Goal: Task Accomplishment & Management: Manage account settings

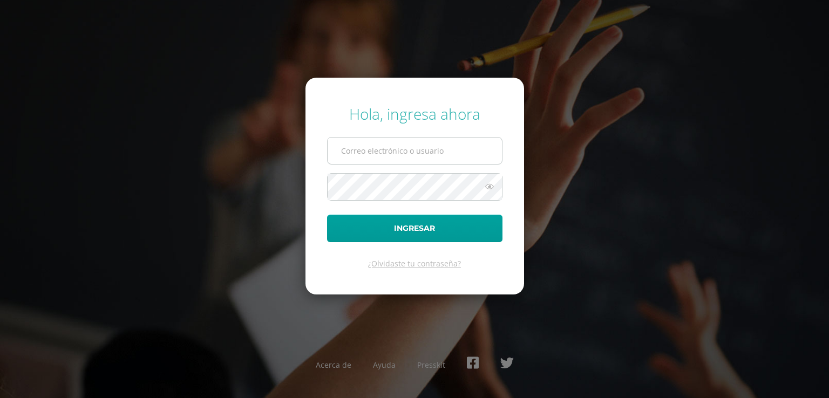
click at [421, 151] on input "text" at bounding box center [415, 151] width 174 height 26
type input "[EMAIL_ADDRESS][DOMAIN_NAME]"
click at [327, 215] on button "Ingresar" at bounding box center [414, 229] width 175 height 28
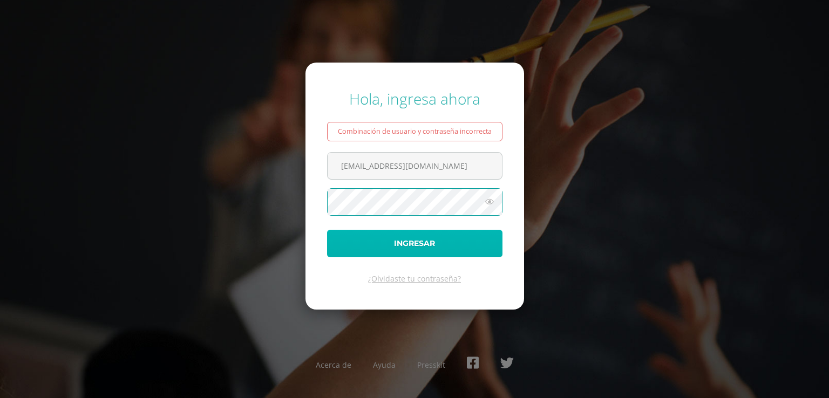
click at [426, 246] on button "Ingresar" at bounding box center [414, 244] width 175 height 28
click at [406, 244] on button "Ingresar" at bounding box center [414, 244] width 175 height 28
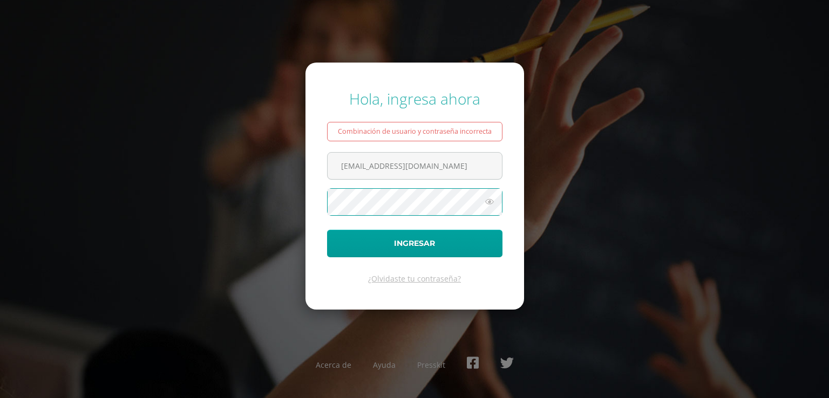
click at [327, 230] on button "Ingresar" at bounding box center [414, 244] width 175 height 28
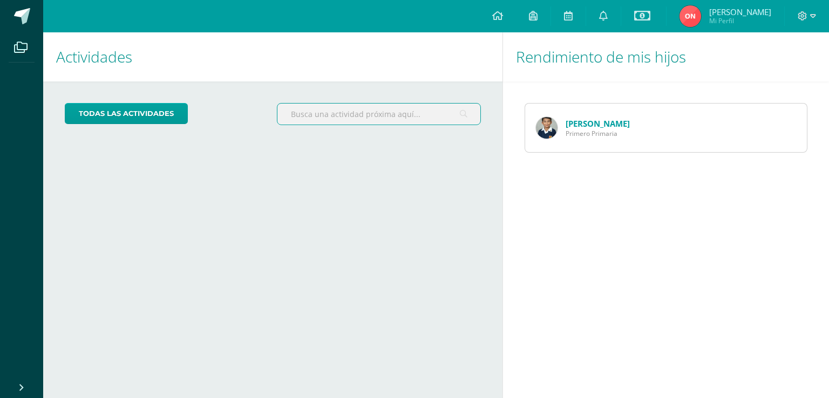
click at [370, 115] on input "text" at bounding box center [378, 114] width 202 height 21
type input "inscripción 2026"
click at [465, 115] on icon at bounding box center [464, 114] width 8 height 22
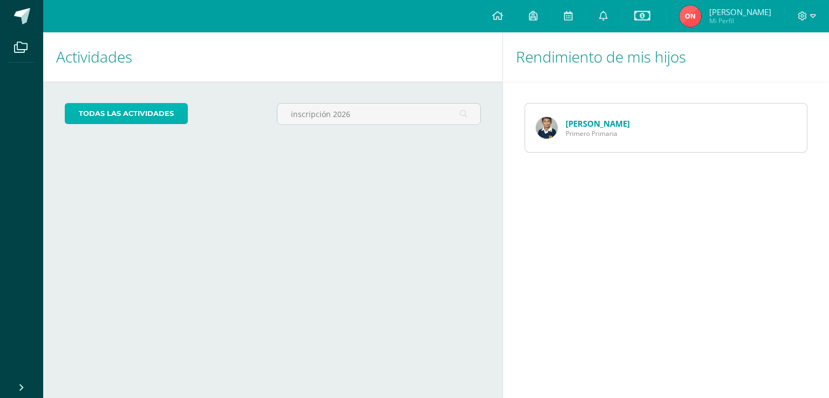
click at [135, 113] on link "todas las Actividades" at bounding box center [126, 113] width 123 height 21
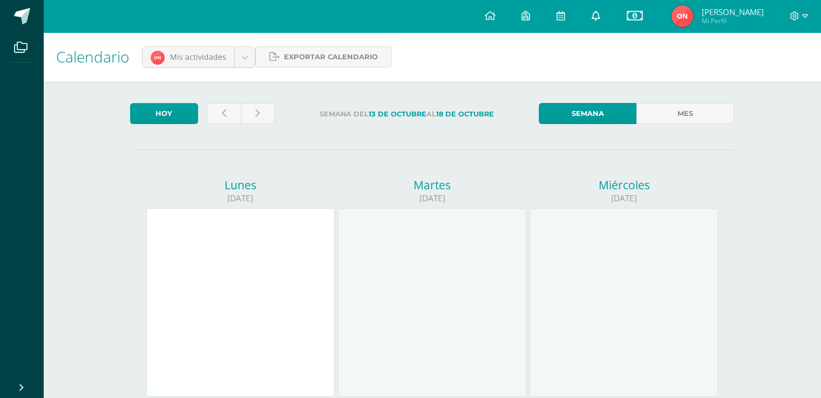
click at [600, 16] on icon at bounding box center [595, 16] width 9 height 10
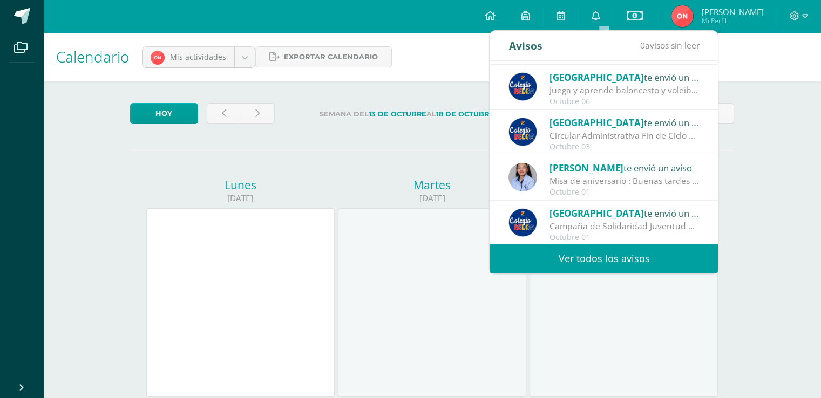
scroll to position [179, 0]
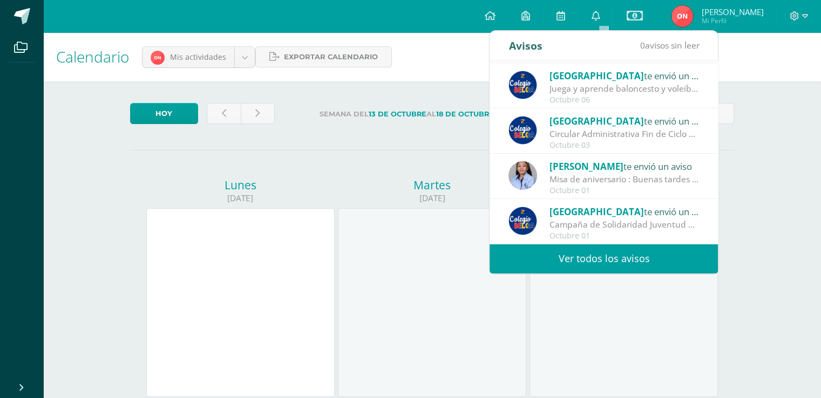
click at [627, 269] on link "Ver todos los avisos" at bounding box center [603, 259] width 228 height 30
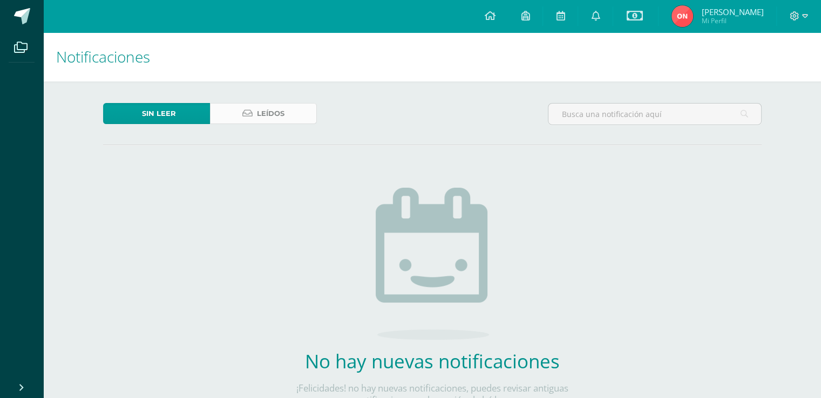
click at [264, 110] on span "Leídos" at bounding box center [271, 114] width 28 height 20
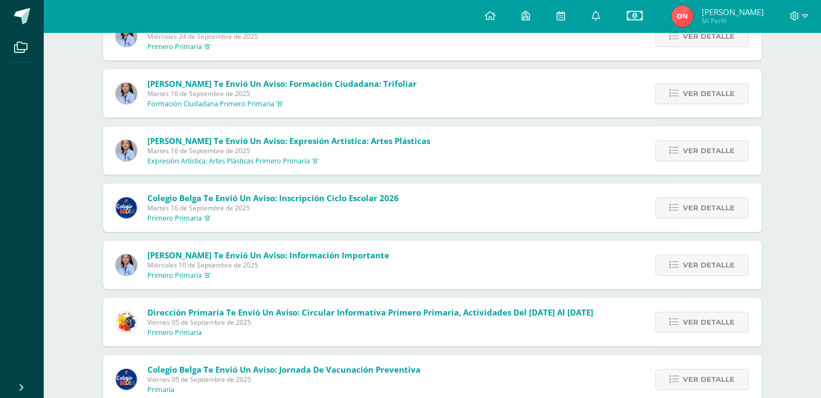
scroll to position [863, 0]
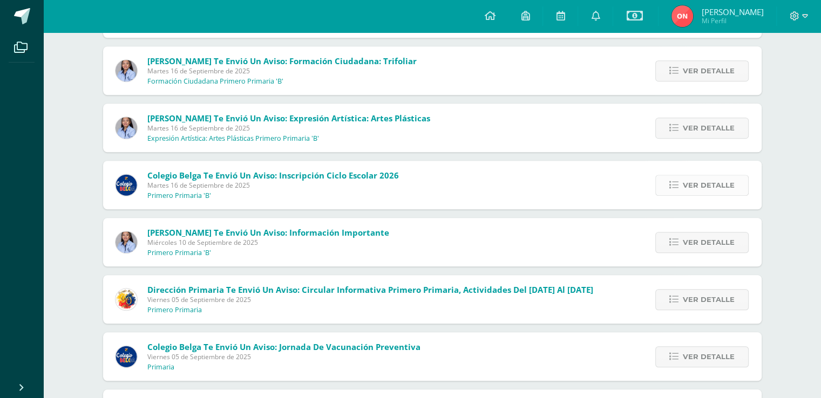
click at [725, 180] on span "Ver detalle" at bounding box center [709, 185] width 52 height 20
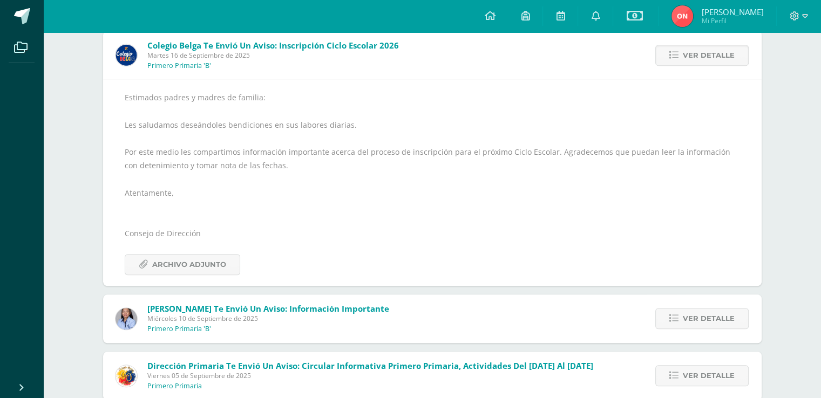
scroll to position [1025, 0]
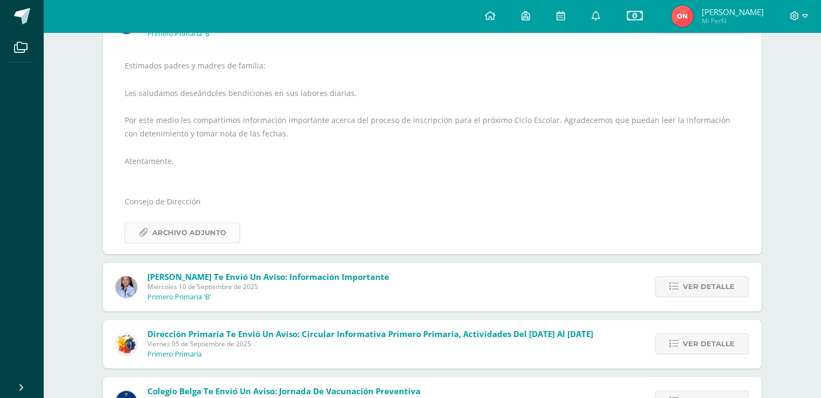
click at [203, 231] on span "Archivo Adjunto" at bounding box center [189, 233] width 74 height 20
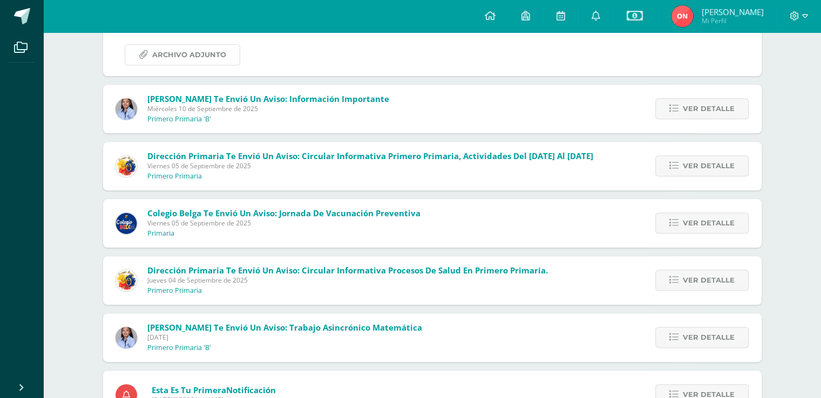
scroll to position [1312, 0]
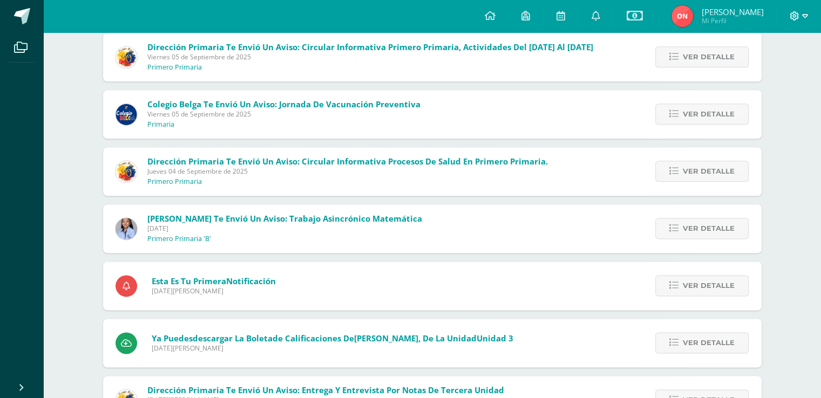
click at [806, 15] on icon at bounding box center [805, 16] width 6 height 10
click at [788, 56] on span "Configuración" at bounding box center [771, 58] width 50 height 10
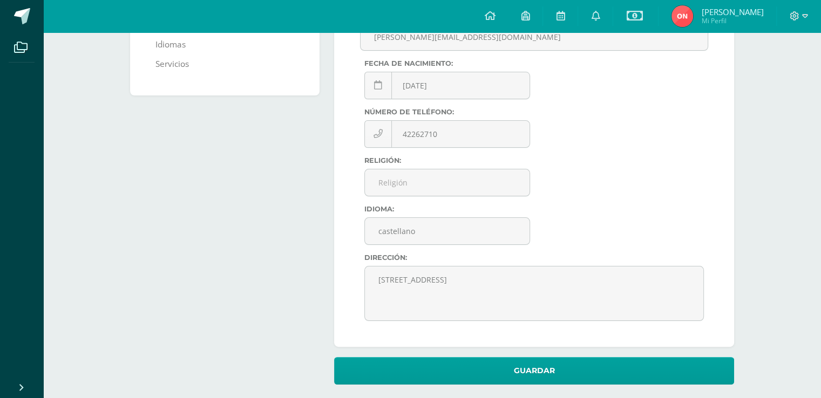
scroll to position [198, 0]
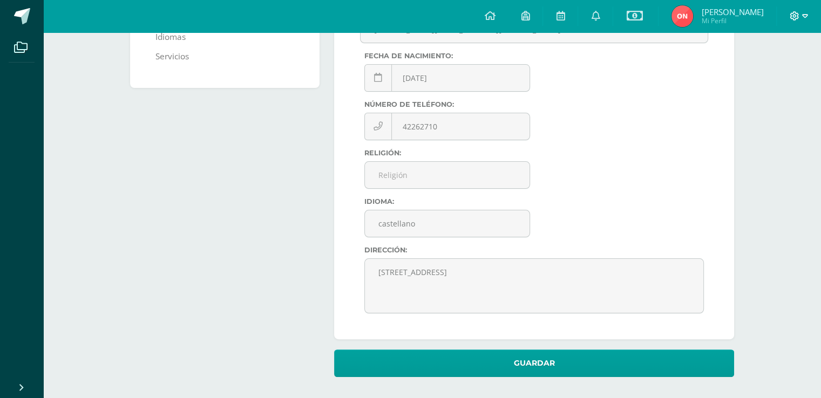
click at [803, 15] on icon at bounding box center [805, 16] width 6 height 10
click at [770, 76] on span "Cerrar sesión" at bounding box center [770, 74] width 49 height 10
